Goal: Find specific page/section: Find specific page/section

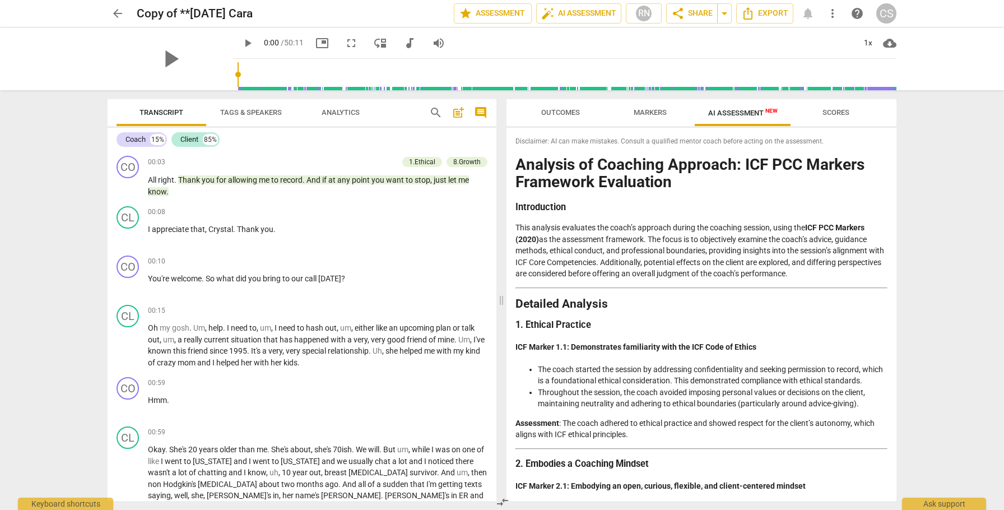
scroll to position [1805, 0]
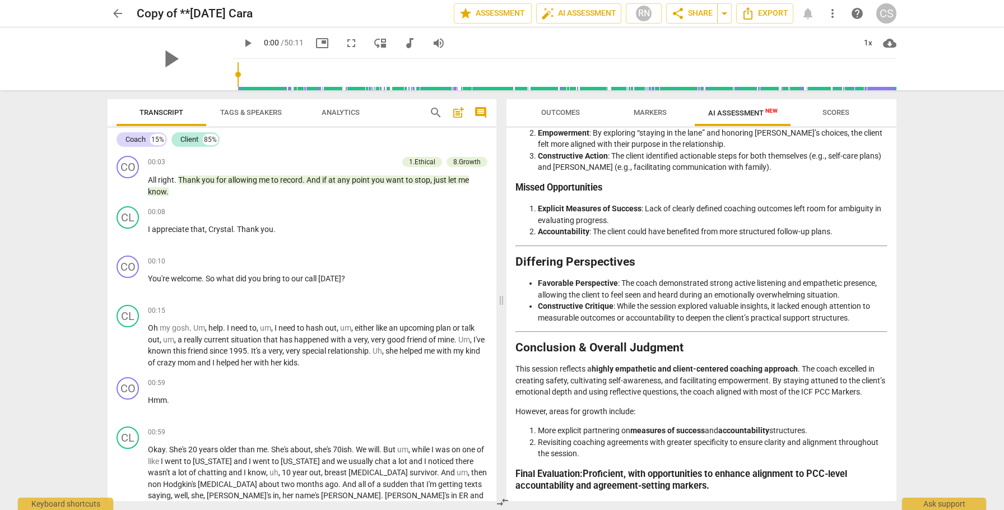
click at [120, 12] on span "arrow_back" at bounding box center [117, 13] width 13 height 13
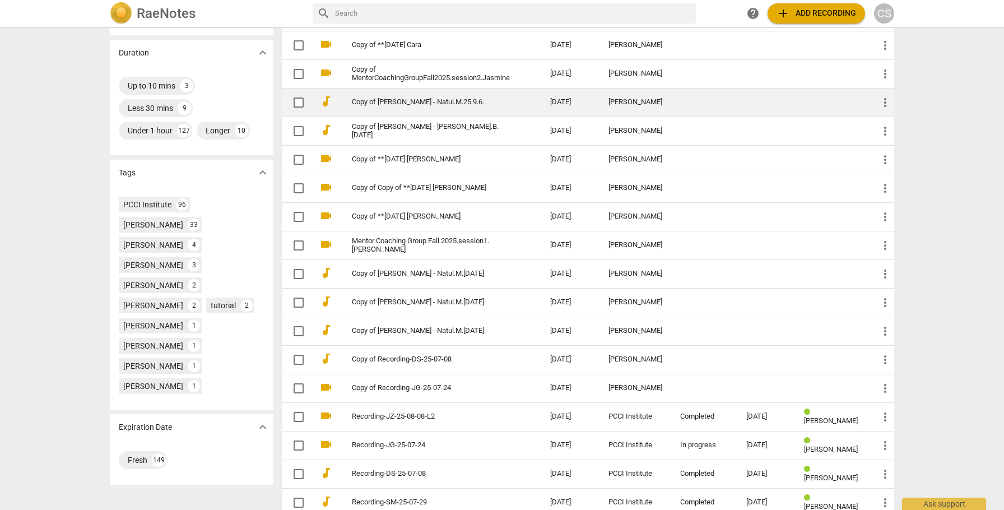
scroll to position [269, 0]
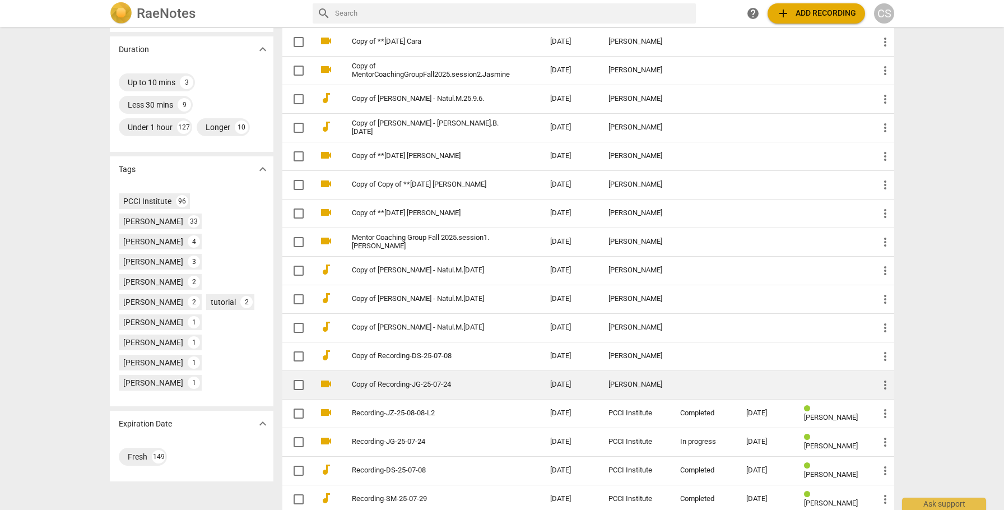
click at [465, 377] on td "Copy of Recording-JG-25-07-24" at bounding box center [439, 384] width 203 height 29
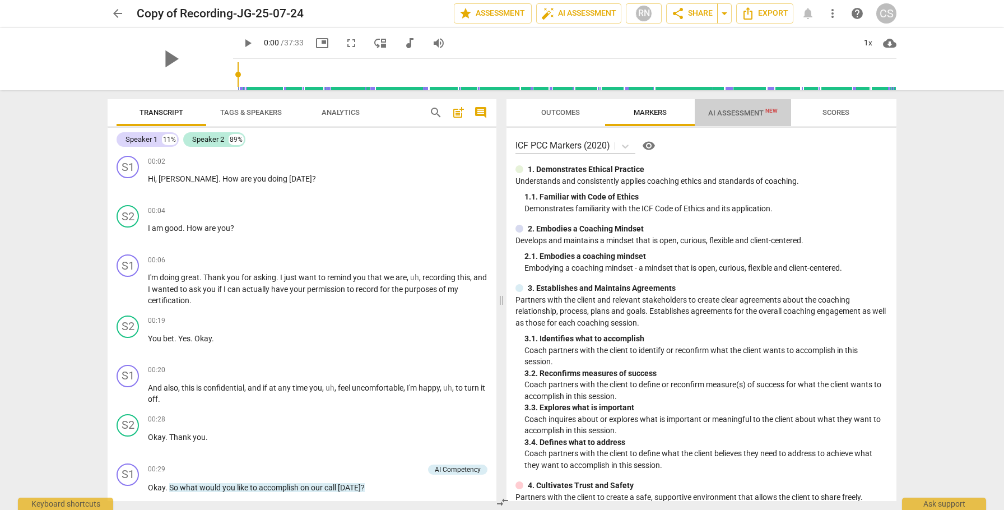
click at [737, 113] on span "AI Assessment New" at bounding box center [742, 113] width 69 height 8
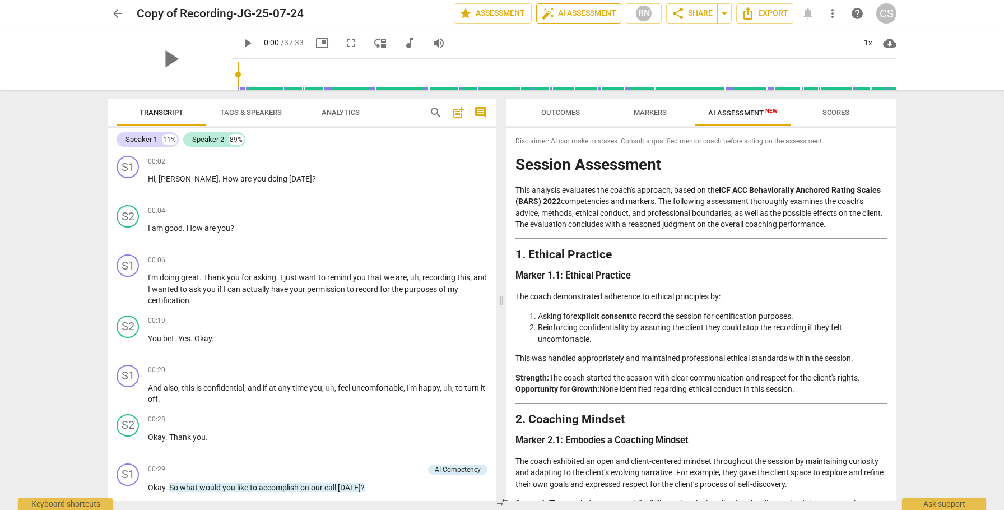
click at [588, 15] on span "auto_fix_high AI Assessment" at bounding box center [578, 13] width 75 height 13
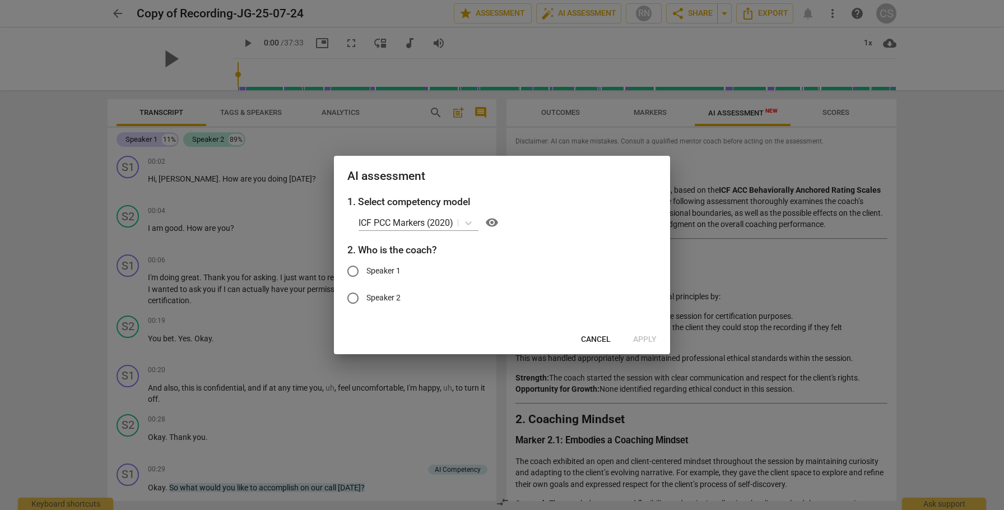
click at [354, 271] on input "Speaker 1" at bounding box center [352, 271] width 27 height 27
radio input "true"
click at [640, 342] on span "Apply" at bounding box center [645, 339] width 24 height 11
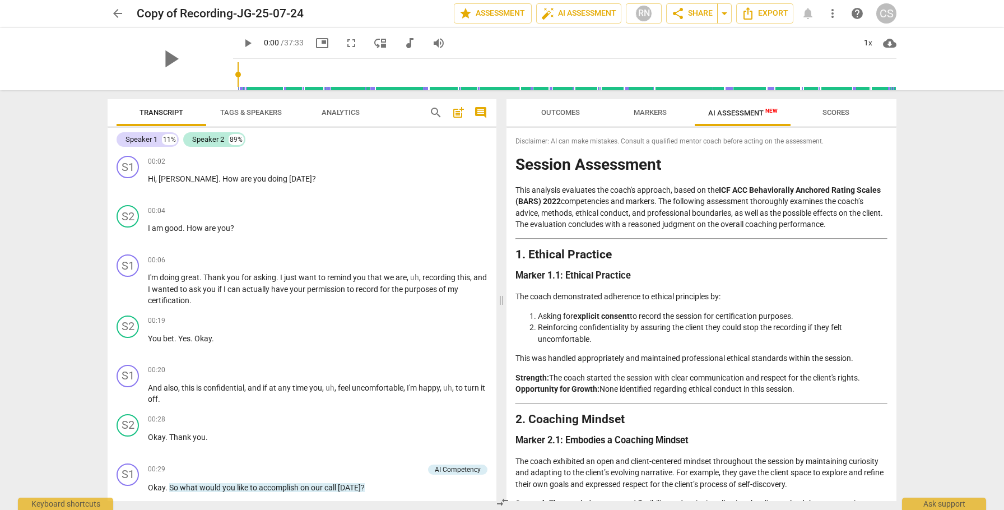
click at [830, 13] on span "more_vert" at bounding box center [832, 13] width 13 height 13
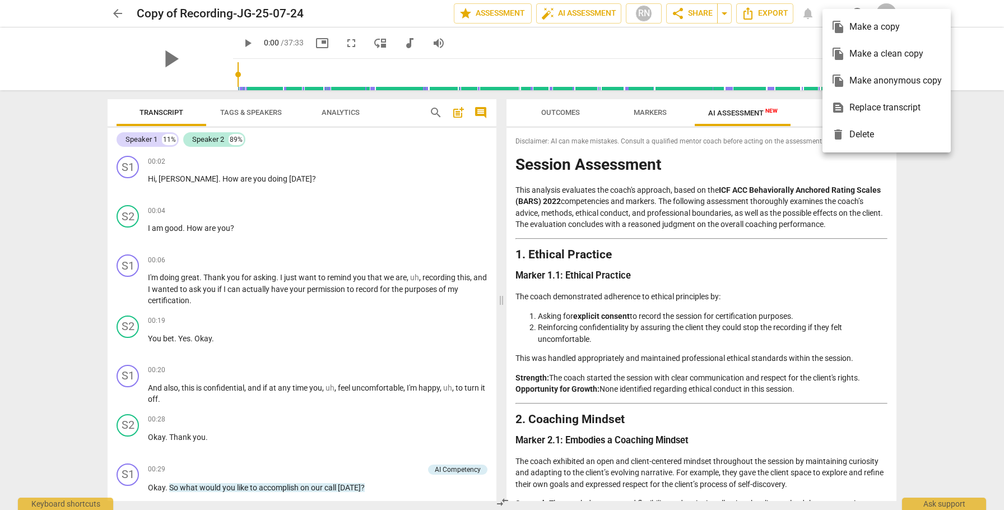
click at [854, 55] on div "file_copy Make a clean copy" at bounding box center [886, 53] width 110 height 27
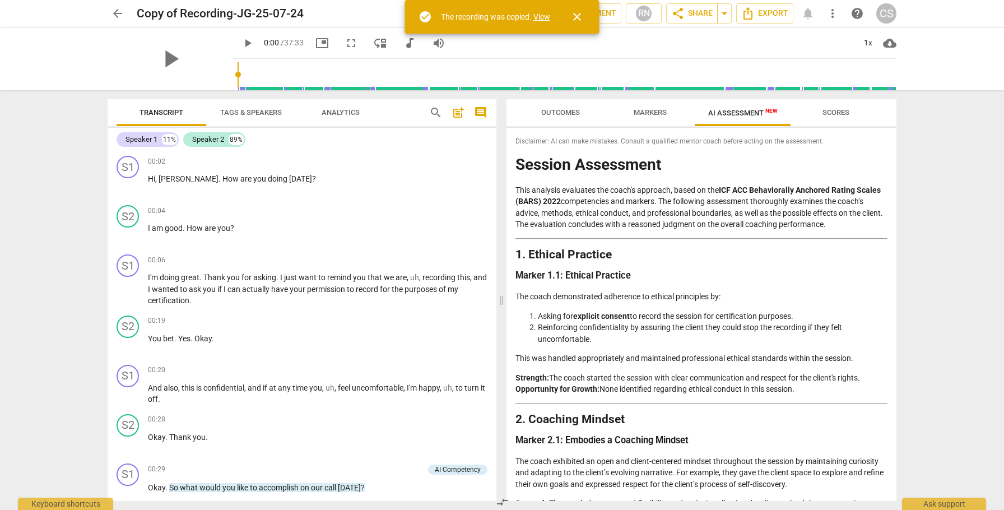
click at [541, 20] on link "View" at bounding box center [541, 16] width 17 height 9
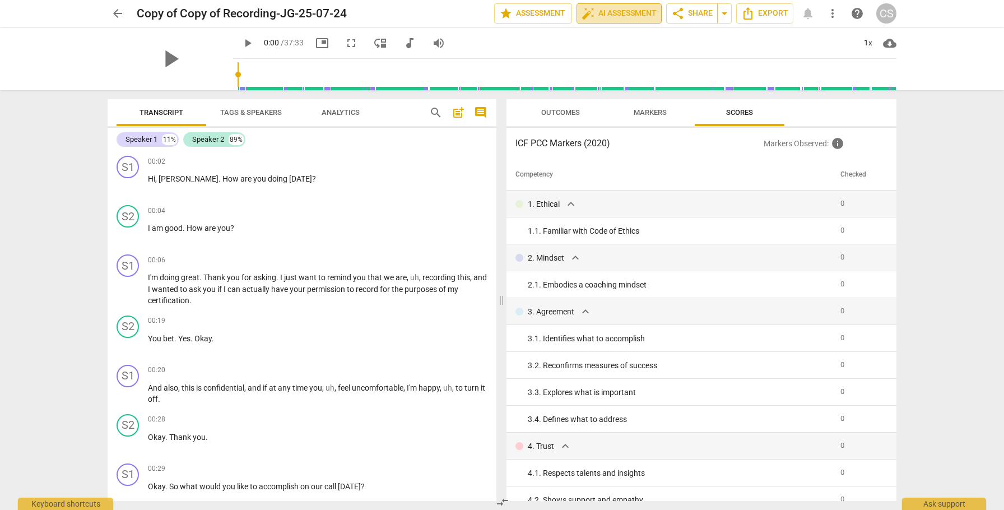
click at [627, 10] on span "auto_fix_high AI Assessment" at bounding box center [618, 13] width 75 height 13
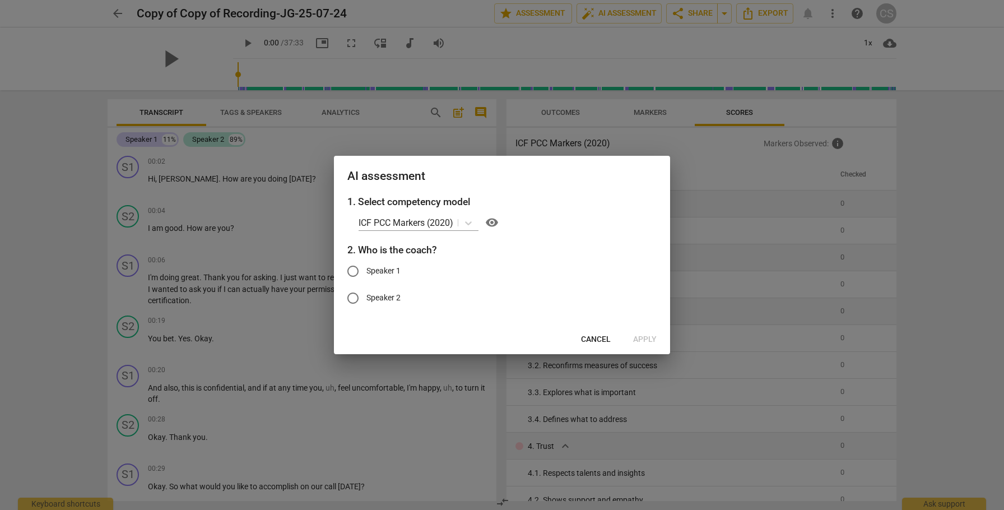
click at [350, 267] on input "Speaker 1" at bounding box center [352, 271] width 27 height 27
radio input "true"
click at [650, 339] on span "Apply" at bounding box center [645, 339] width 24 height 11
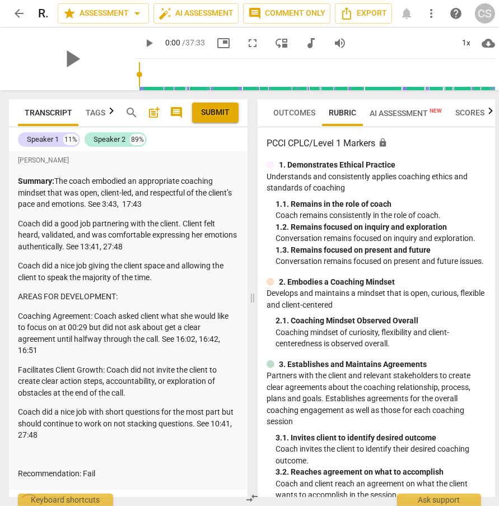
click at [304, 110] on span "Outcomes" at bounding box center [294, 112] width 42 height 9
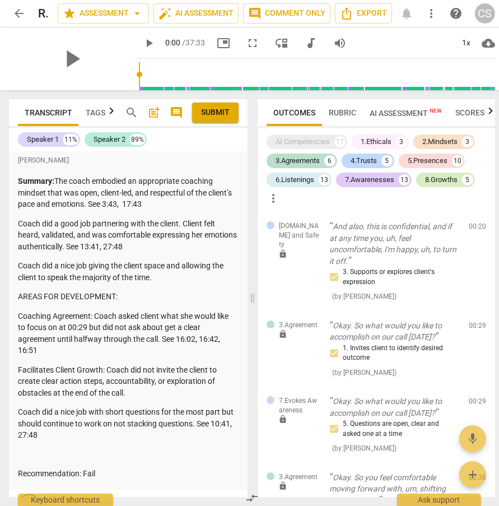
click at [435, 179] on div "8.Growths" at bounding box center [441, 179] width 32 height 11
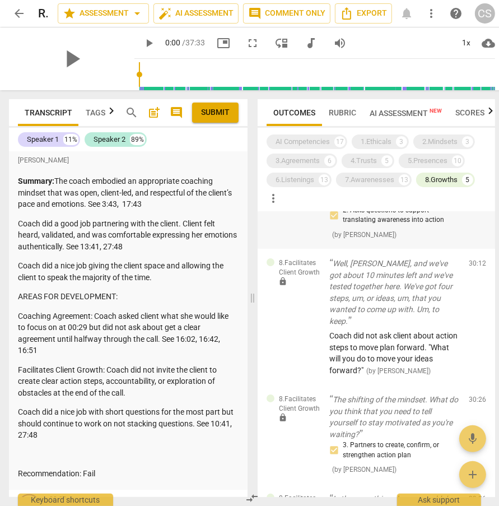
scroll to position [133, 0]
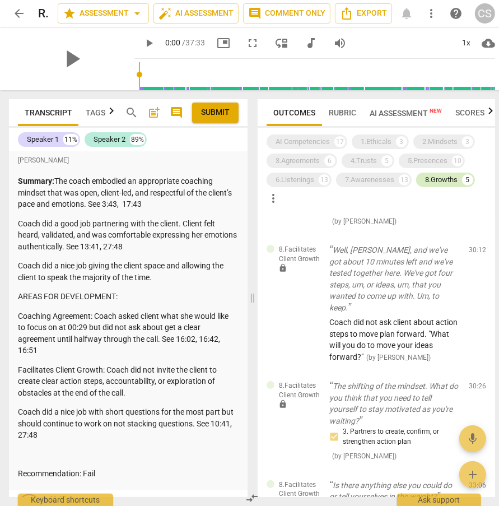
click at [445, 180] on div "8.Growths" at bounding box center [441, 179] width 32 height 11
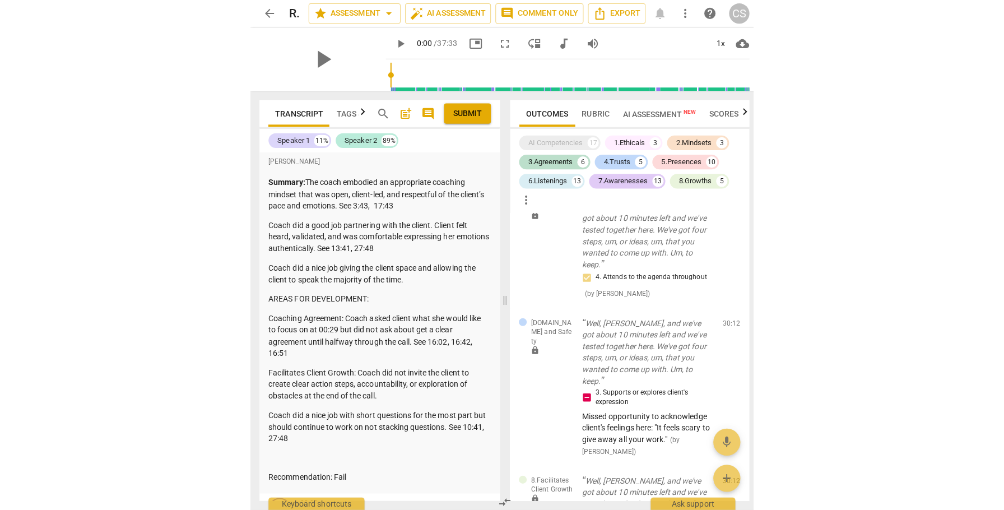
scroll to position [3059, 0]
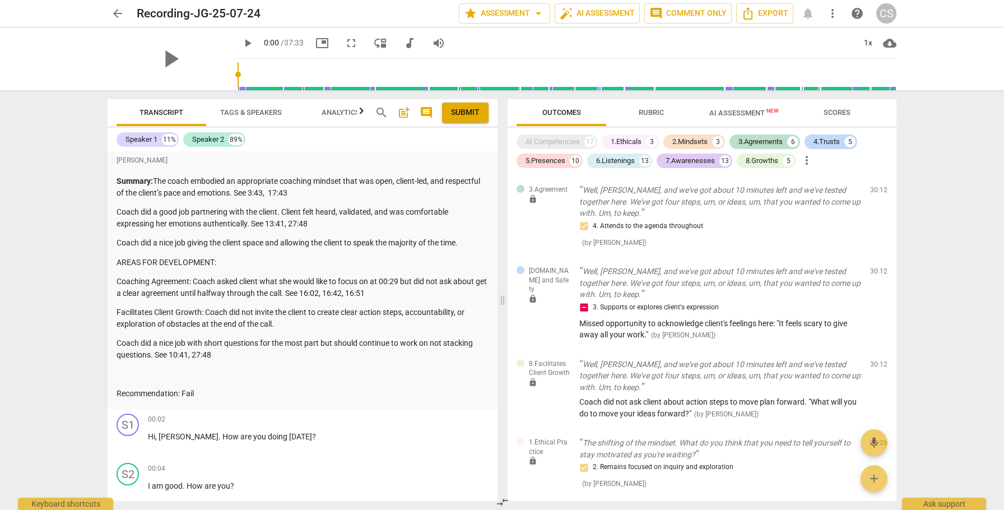
click at [118, 16] on span "arrow_back" at bounding box center [117, 13] width 13 height 13
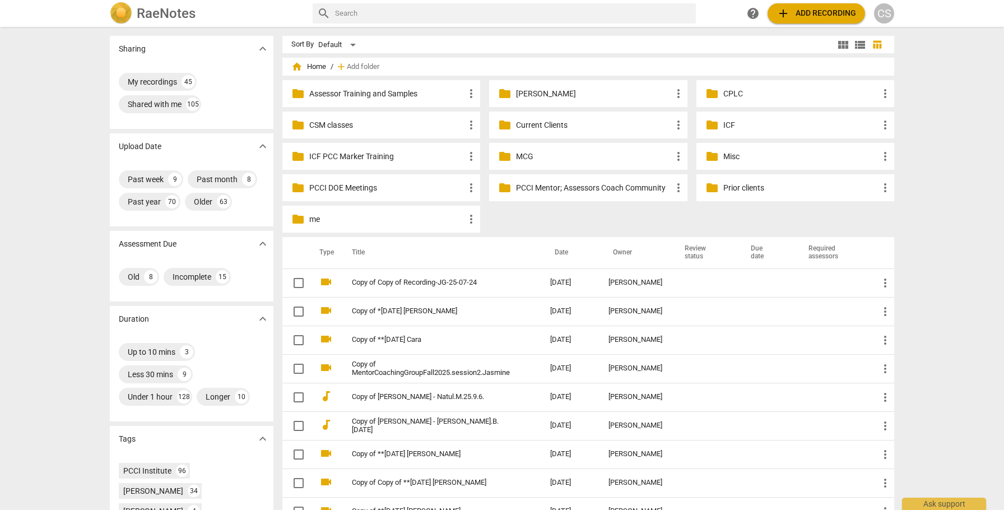
click at [529, 123] on p "Current Clients" at bounding box center [593, 125] width 155 height 12
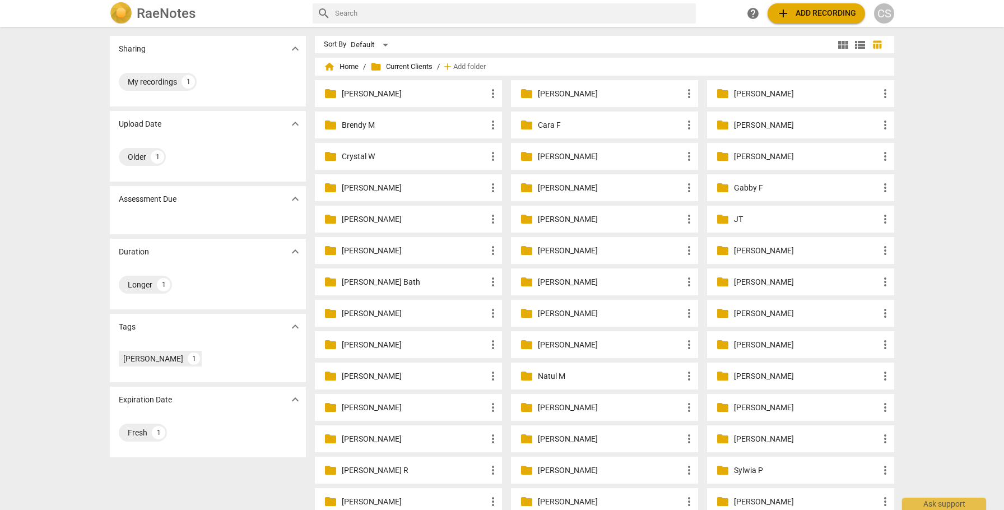
click at [750, 250] on p "Jennifer Gr" at bounding box center [806, 251] width 145 height 12
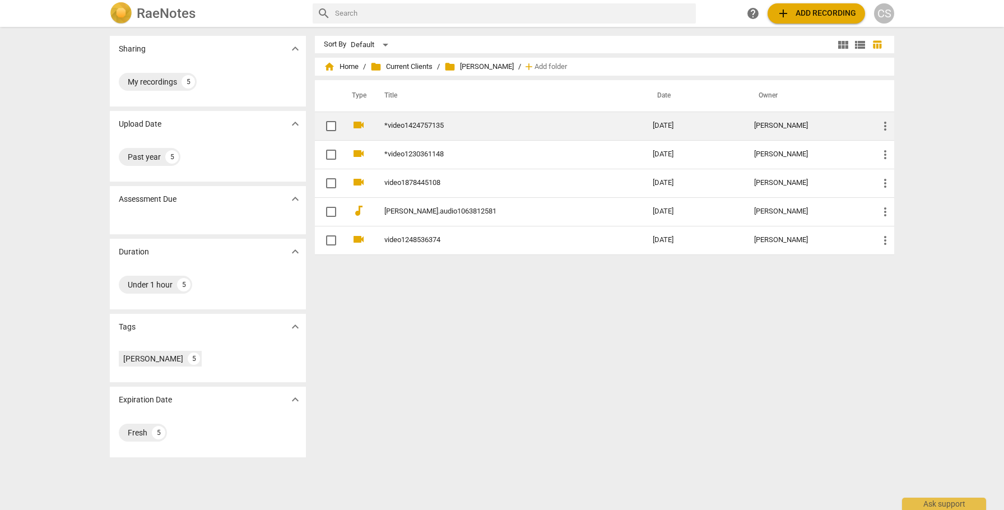
click at [450, 124] on link "*video1424757135" at bounding box center [498, 126] width 228 height 8
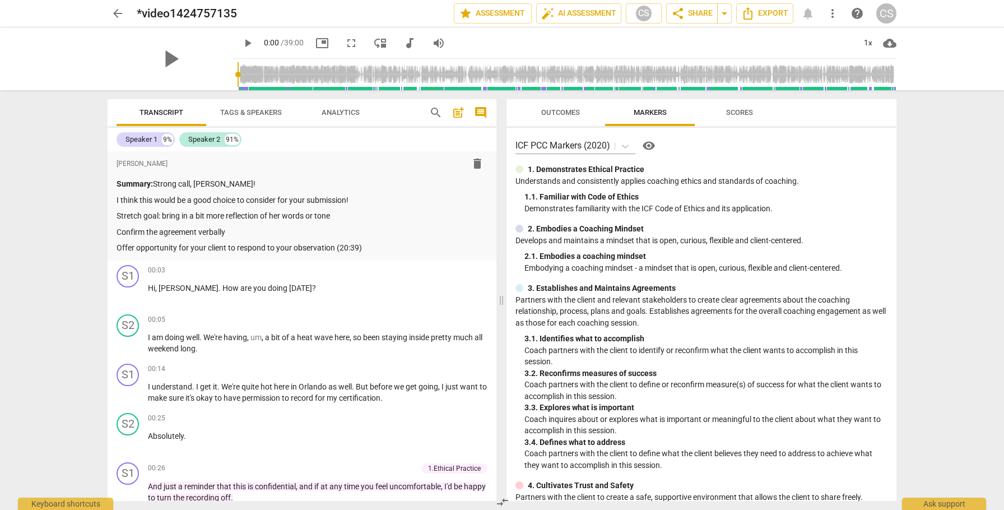
click at [115, 13] on span "arrow_back" at bounding box center [117, 13] width 13 height 13
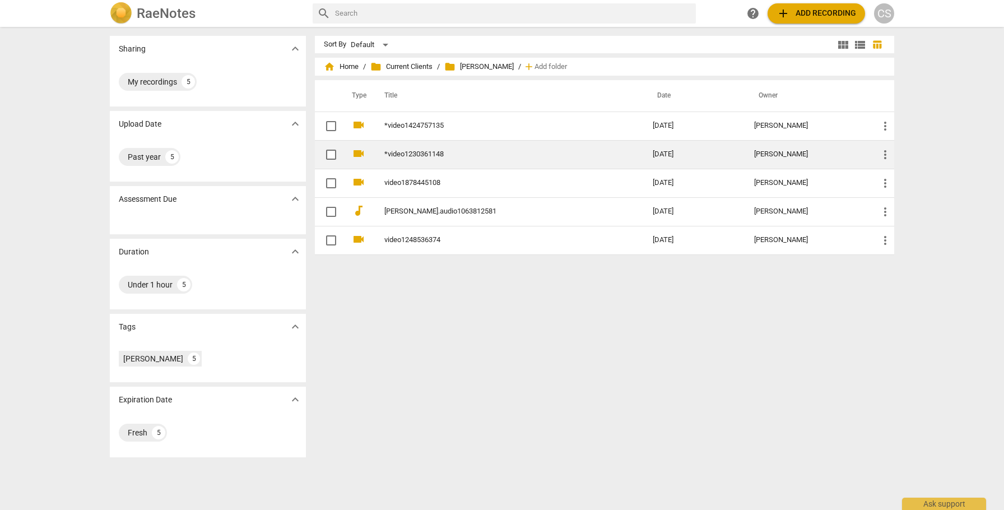
click at [400, 153] on link "*video1230361148" at bounding box center [498, 154] width 228 height 8
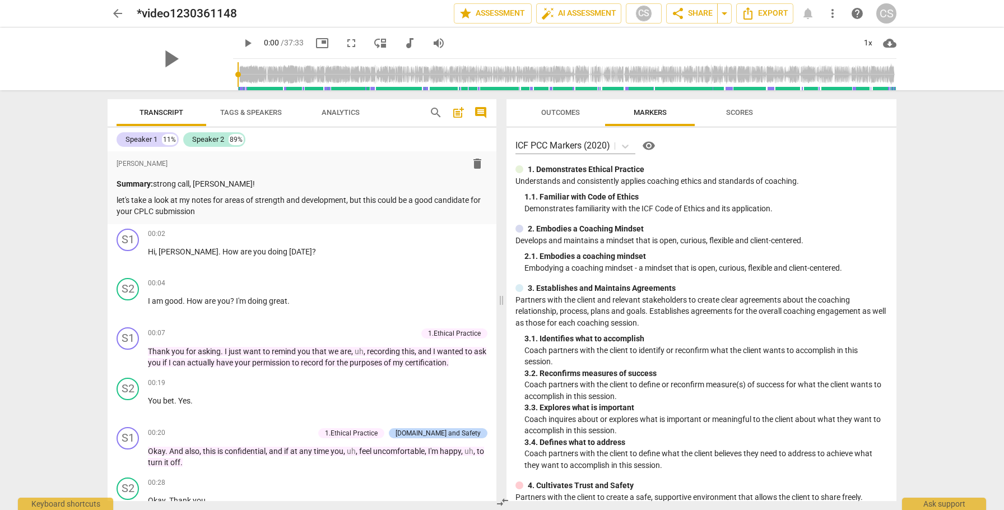
click at [732, 111] on span "Scores" at bounding box center [739, 112] width 27 height 8
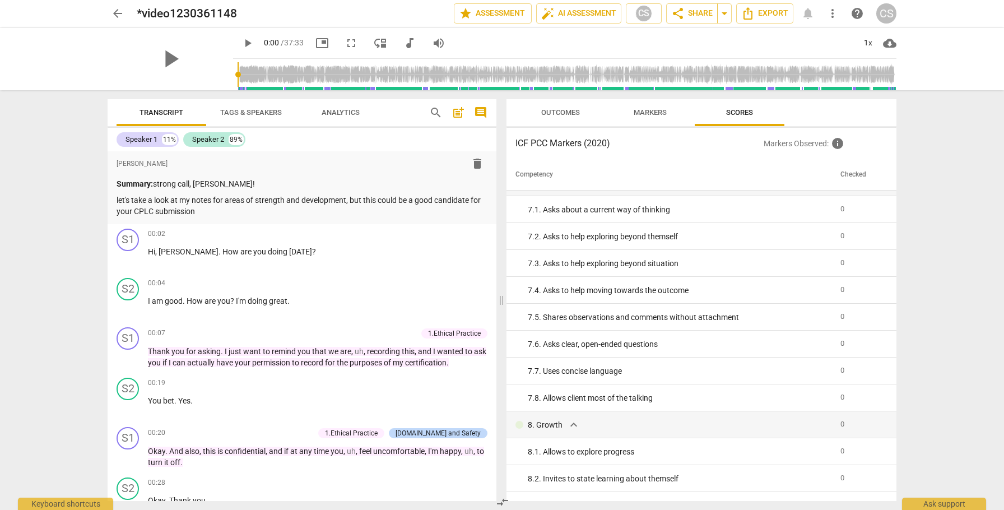
scroll to position [775, 0]
click at [644, 111] on span "Markers" at bounding box center [649, 112] width 33 height 8
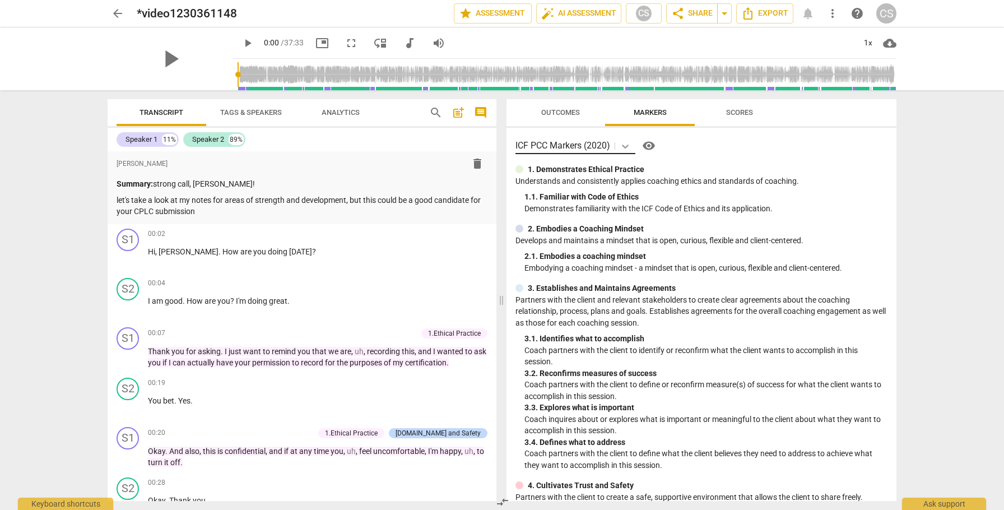
click at [627, 143] on icon at bounding box center [624, 146] width 11 height 11
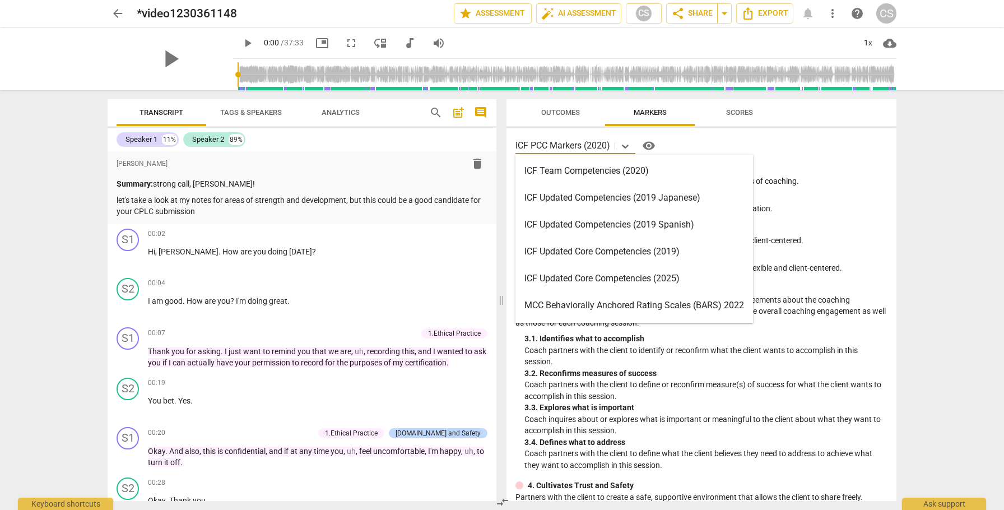
scroll to position [374, 0]
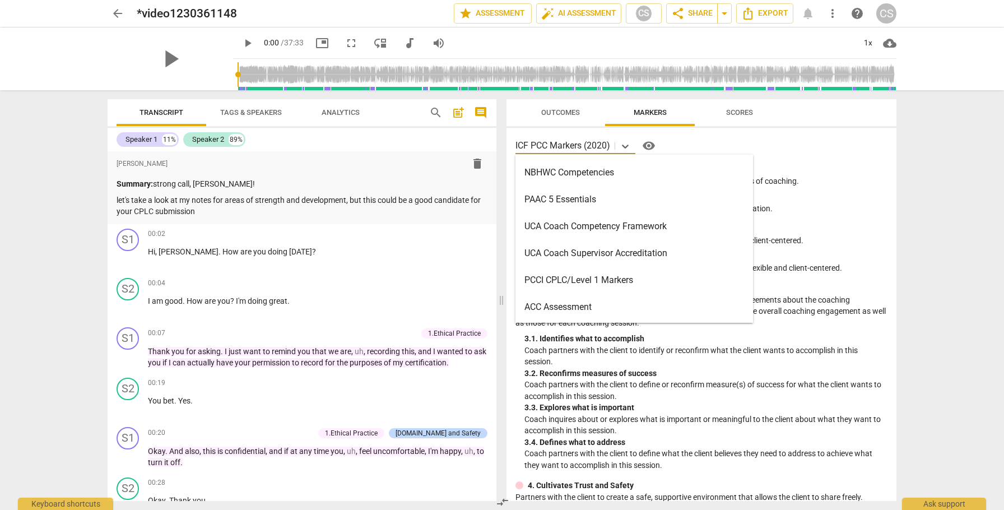
click at [583, 281] on div "PCCI CPLC/Level 1 Markers" at bounding box center [633, 280] width 237 height 27
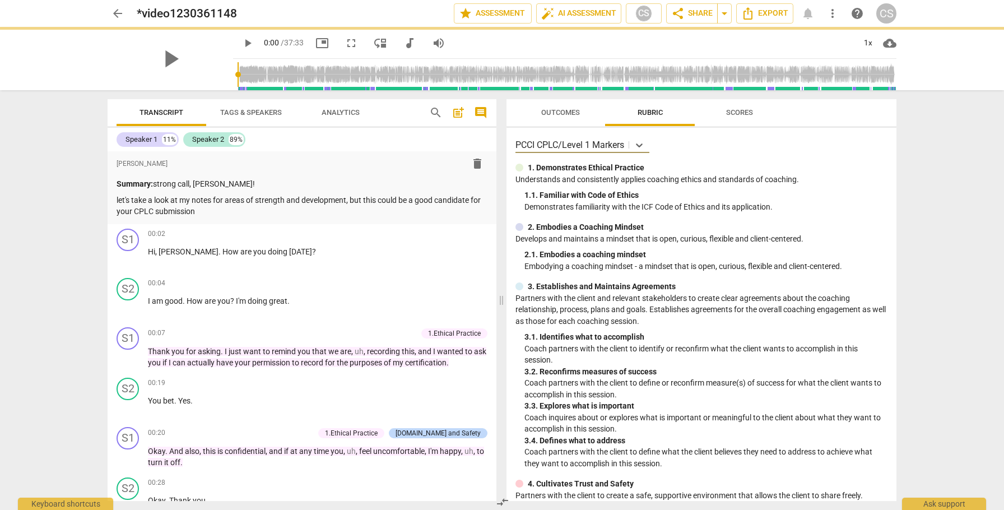
click at [740, 111] on span "Scores" at bounding box center [739, 112] width 27 height 8
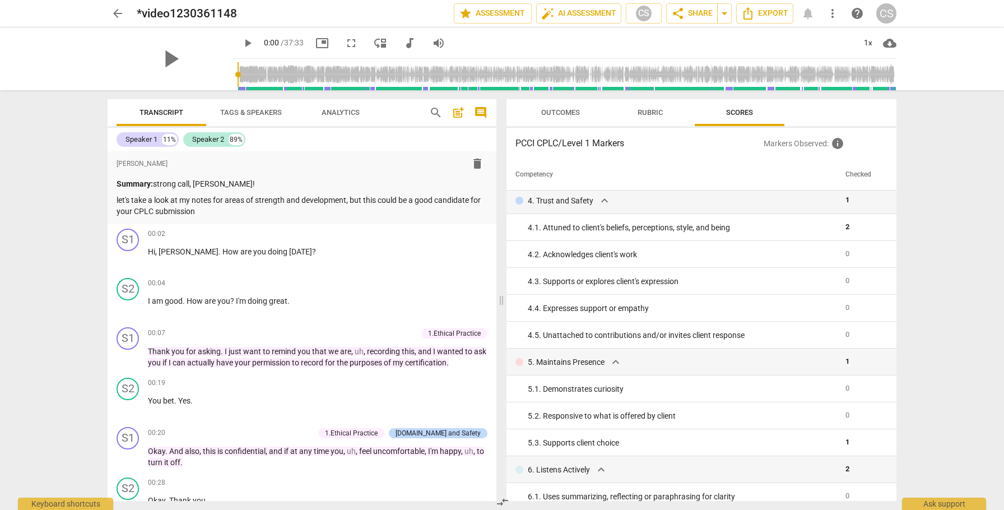
scroll to position [301, 0]
